Goal: Information Seeking & Learning: Learn about a topic

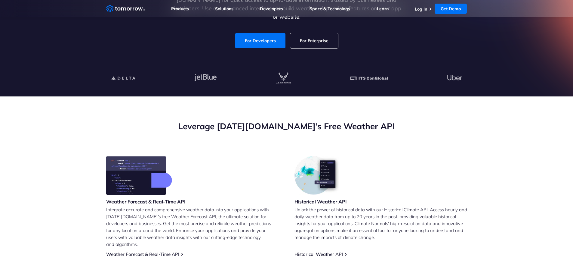
scroll to position [150, 0]
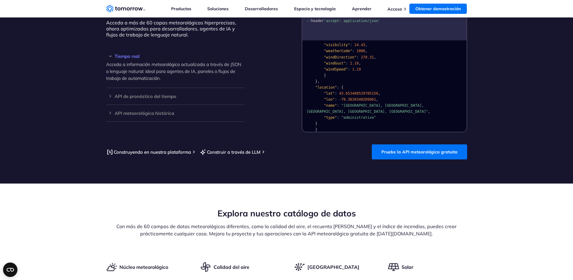
scroll to position [480, 0]
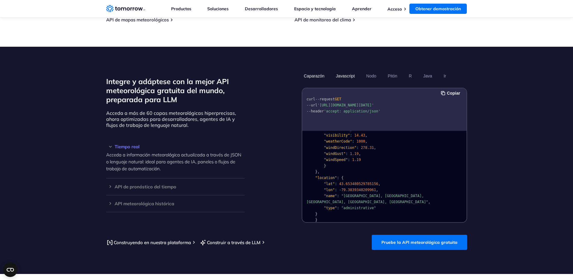
click at [346, 74] on font "Javascript" at bounding box center [345, 75] width 19 height 5
click at [379, 76] on ul "Caparazón Javascript Nodo Pitón R Java Ir" at bounding box center [385, 76] width 166 height 10
click at [372, 74] on font "Nodo" at bounding box center [371, 75] width 10 height 5
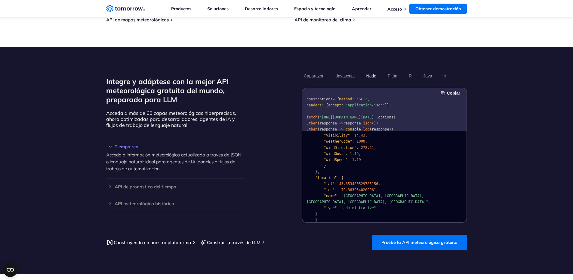
scroll to position [0, 0]
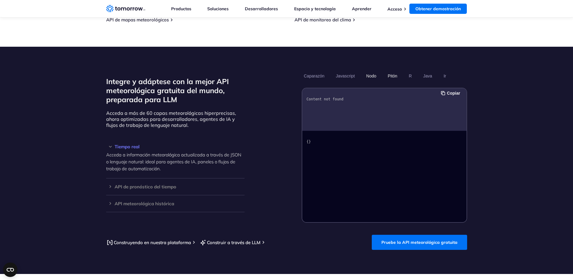
click at [398, 79] on button "Pitón" at bounding box center [393, 76] width 14 height 10
click at [447, 76] on button "Ir" at bounding box center [445, 76] width 7 height 10
click at [444, 77] on font "Ir" at bounding box center [445, 75] width 3 height 5
click at [443, 77] on button "Ir" at bounding box center [445, 76] width 7 height 10
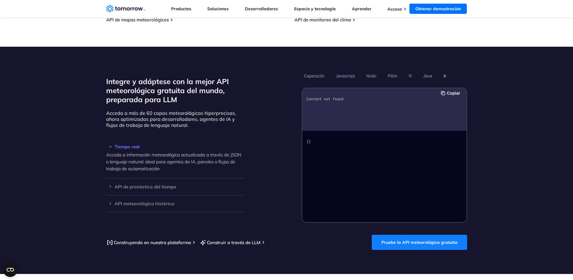
click at [402, 242] on font "Pruebe la API meteorológica gratuita" at bounding box center [420, 241] width 76 height 5
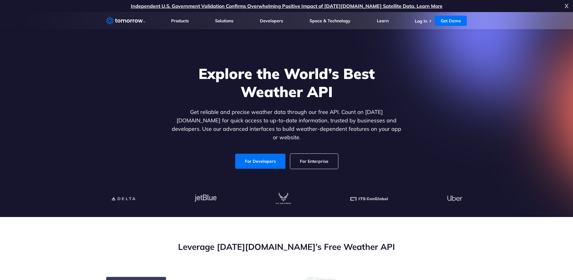
click at [269, 154] on link "For Developers" at bounding box center [260, 160] width 50 height 15
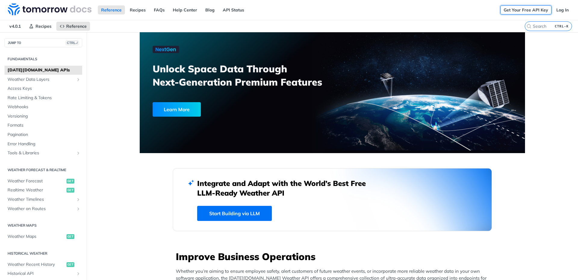
click at [526, 10] on link "Get Your Free API Key" at bounding box center [525, 9] width 51 height 9
click at [557, 10] on link "Log In" at bounding box center [562, 9] width 19 height 9
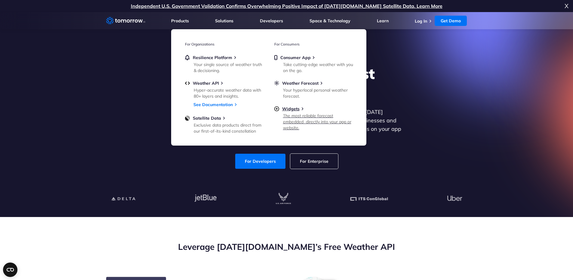
click at [302, 122] on div "The most reliable forecast embedded  directly into your app or website." at bounding box center [318, 122] width 70 height 18
click at [287, 110] on span "Widgets" at bounding box center [290, 108] width 17 height 5
